Goal: Task Accomplishment & Management: Use online tool/utility

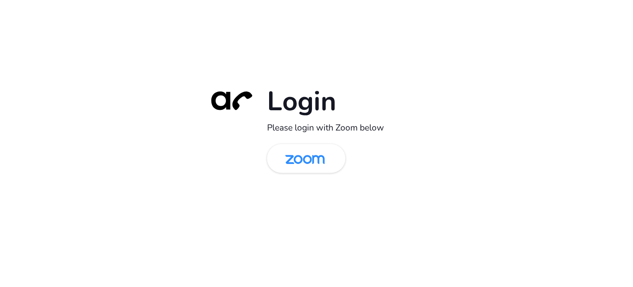
click at [301, 132] on h2 "Please login with Zoom below" at bounding box center [349, 127] width 165 height 11
click at [302, 152] on img at bounding box center [305, 159] width 57 height 27
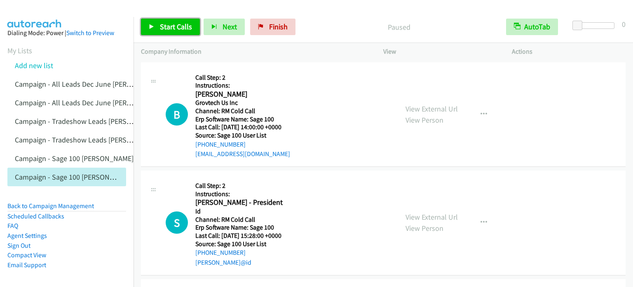
click at [162, 25] on span "Start Calls" at bounding box center [176, 26] width 32 height 9
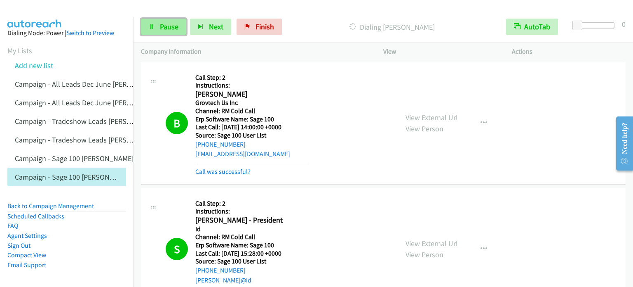
click at [165, 24] on span "Pause" at bounding box center [169, 26] width 19 height 9
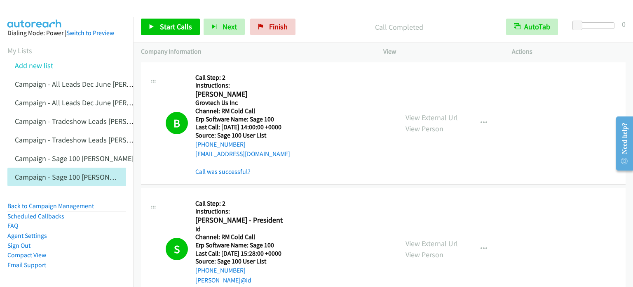
click at [158, 14] on div "Start Calls Pause Next Finish Call Completed AutoTab AutoTab 0" at bounding box center [384, 27] width 500 height 32
click at [168, 26] on span "Start Calls" at bounding box center [176, 26] width 32 height 9
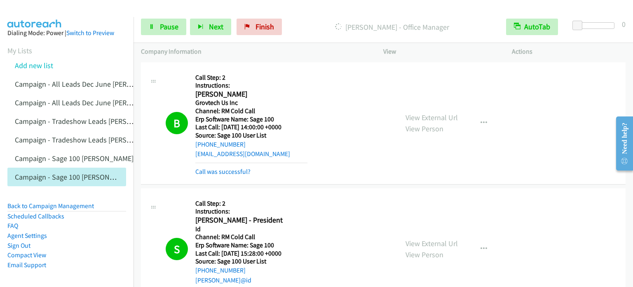
click at [310, 23] on p "Dialing Kurt Persson - Office Manager" at bounding box center [392, 26] width 198 height 11
click at [171, 24] on span "Pause" at bounding box center [169, 26] width 19 height 9
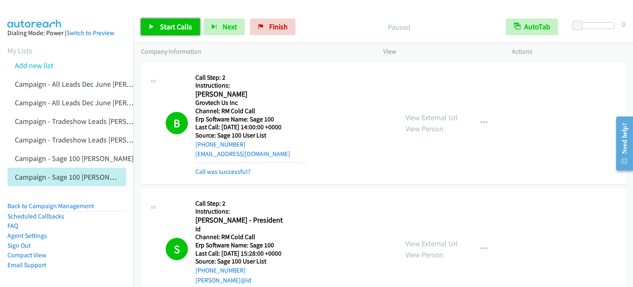
click at [171, 24] on span "Start Calls" at bounding box center [176, 26] width 32 height 9
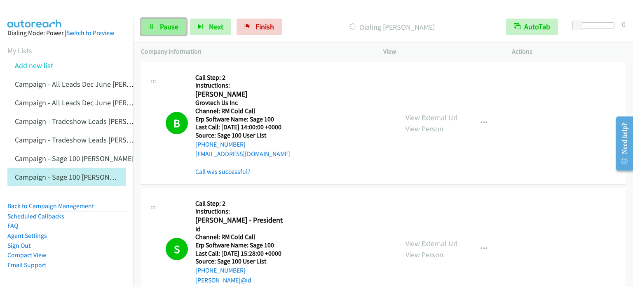
click at [181, 28] on link "Pause" at bounding box center [163, 27] width 45 height 16
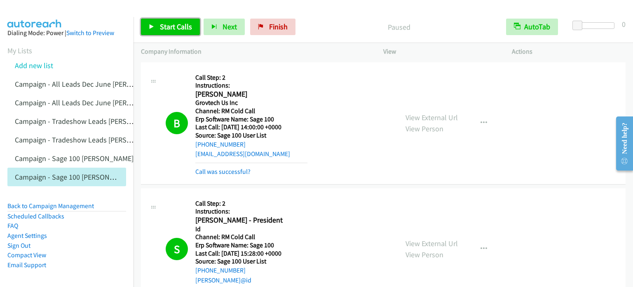
click at [176, 26] on span "Start Calls" at bounding box center [176, 26] width 32 height 9
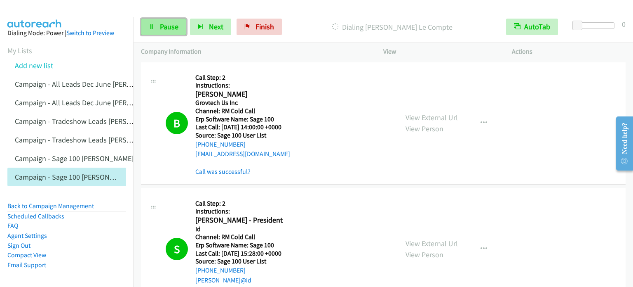
click at [170, 24] on span "Pause" at bounding box center [169, 26] width 19 height 9
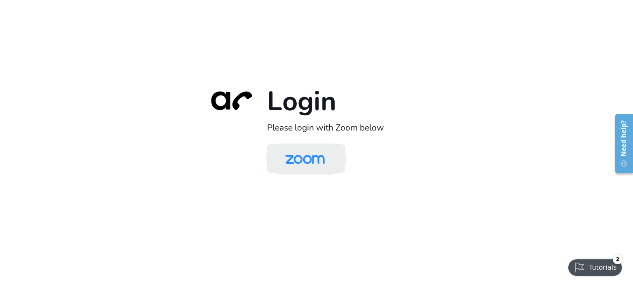
click at [308, 156] on img at bounding box center [305, 159] width 57 height 27
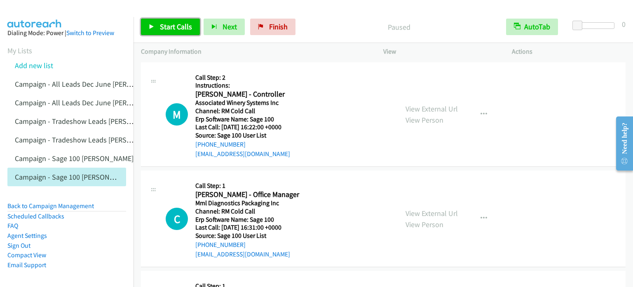
click at [179, 29] on span "Start Calls" at bounding box center [176, 26] width 32 height 9
